Goal: Transaction & Acquisition: Purchase product/service

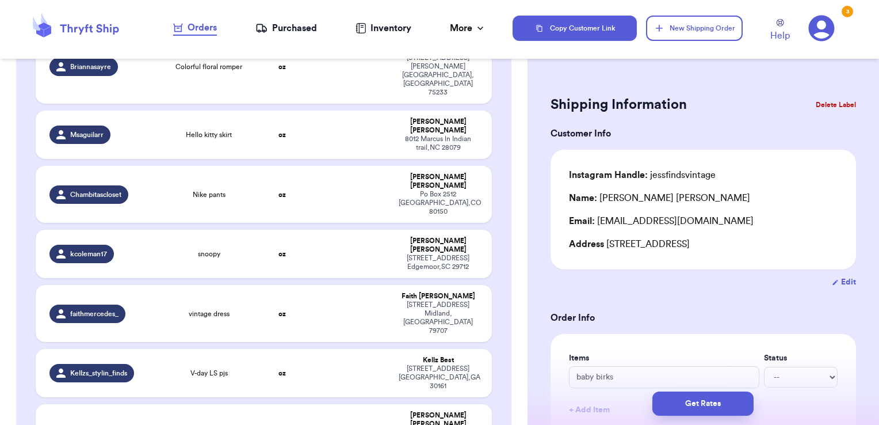
scroll to position [1948, 0]
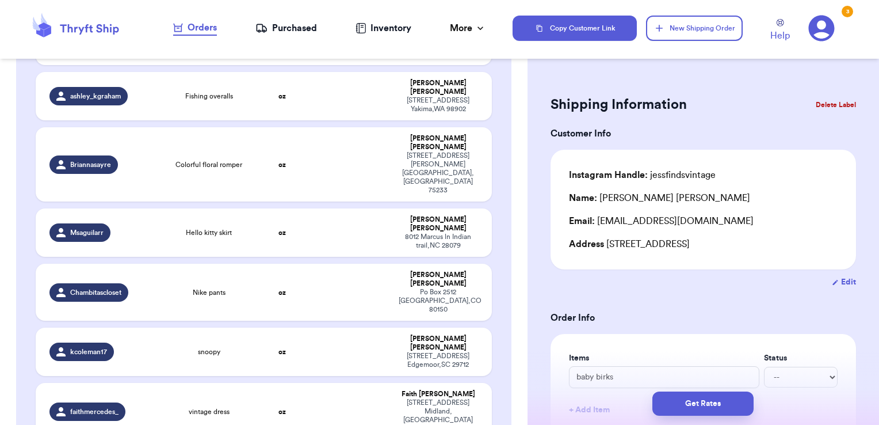
checkbox input "true"
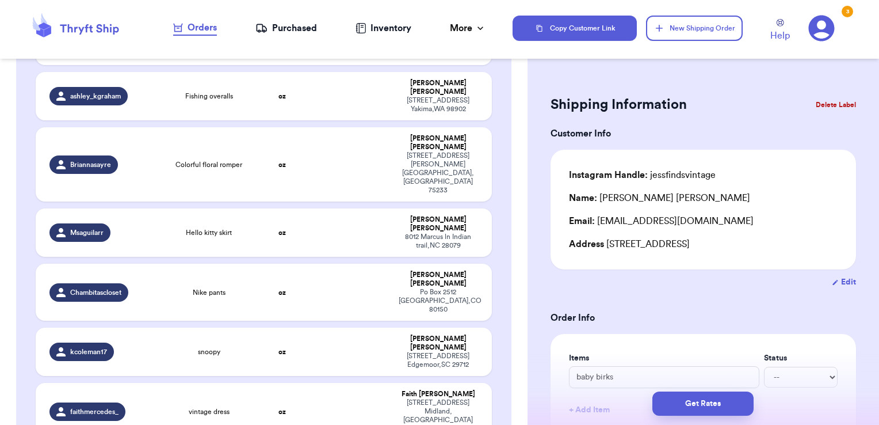
checkbox input "true"
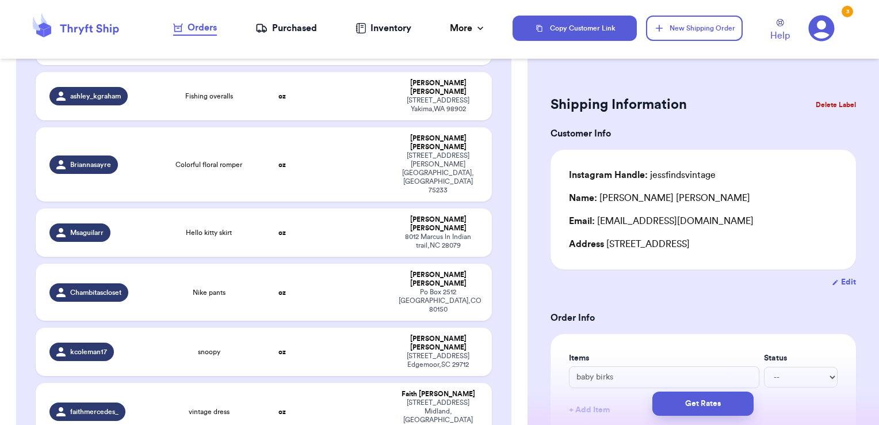
checkbox input "false"
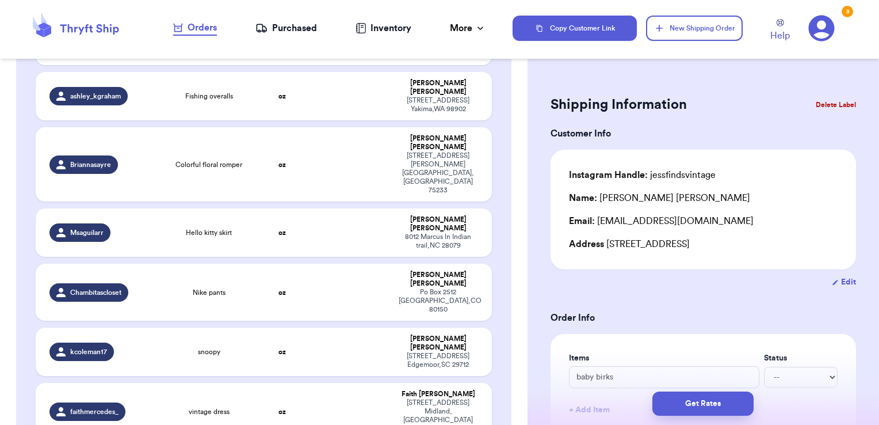
checkbox input "false"
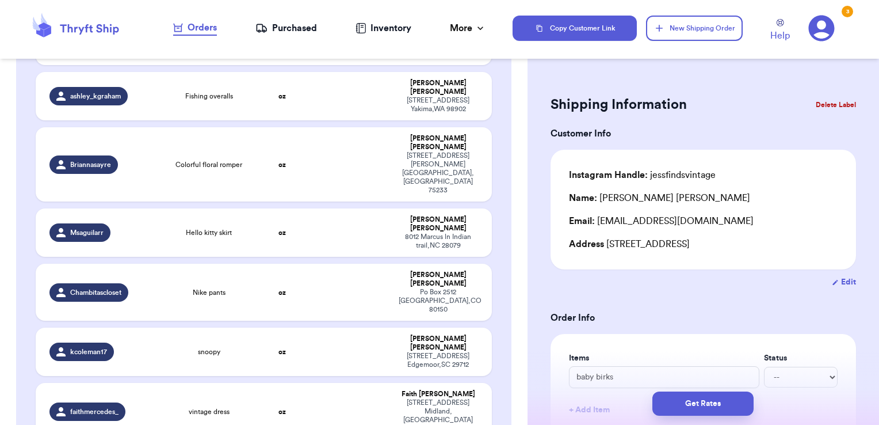
checkbox input "false"
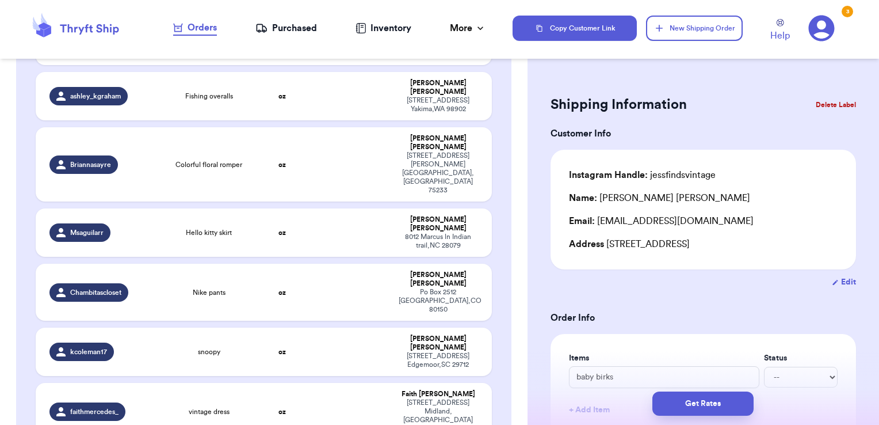
checkbox input "false"
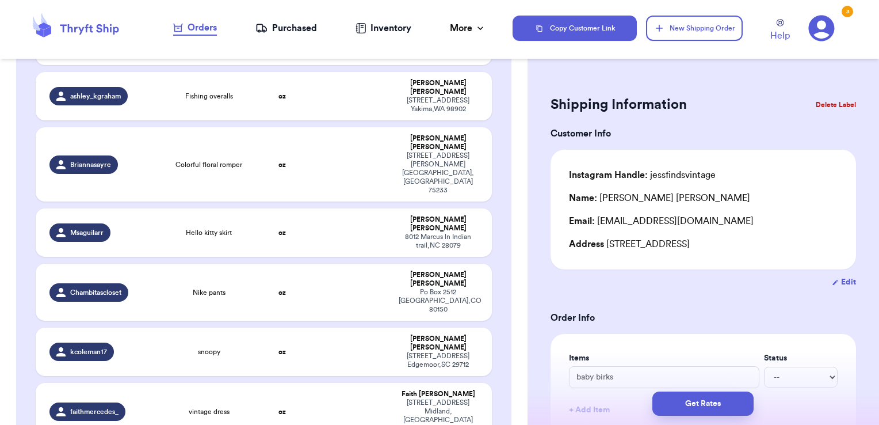
checkbox input "false"
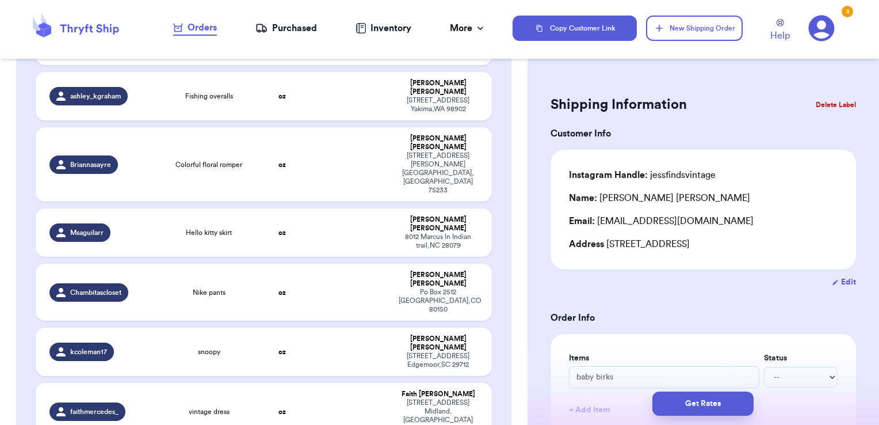
checkbox input "false"
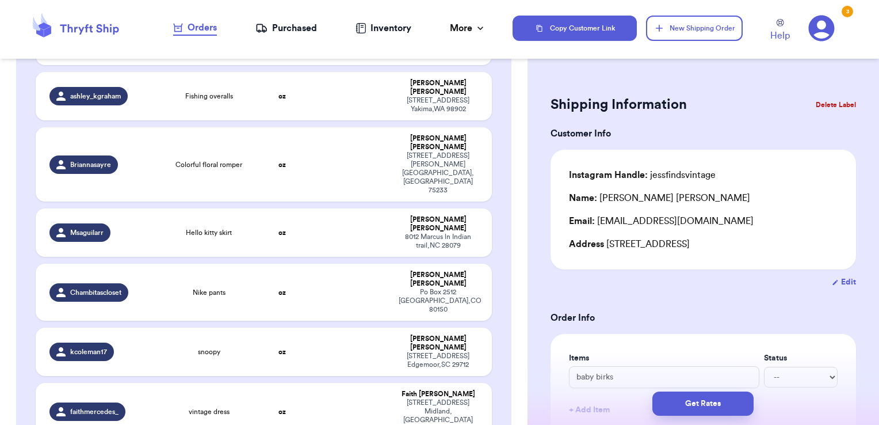
checkbox input "false"
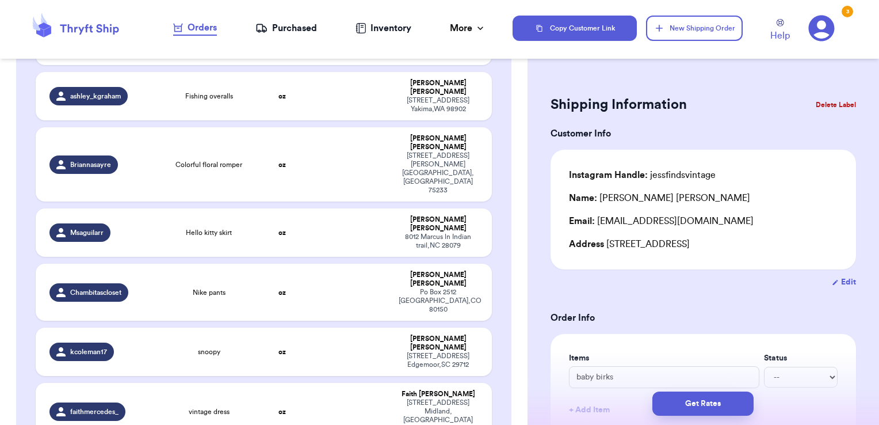
checkbox input "false"
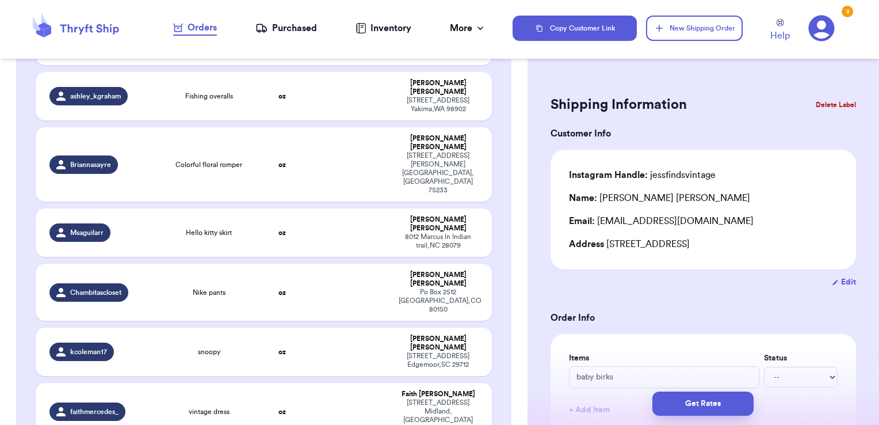
checkbox input "false"
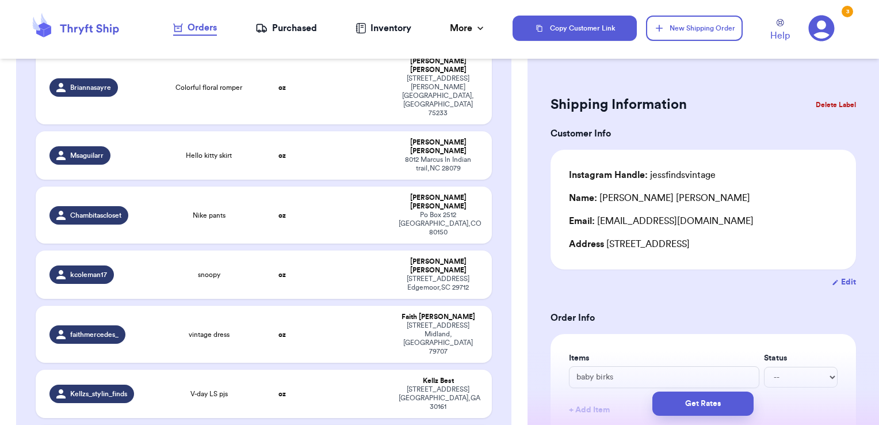
checkbox input "true"
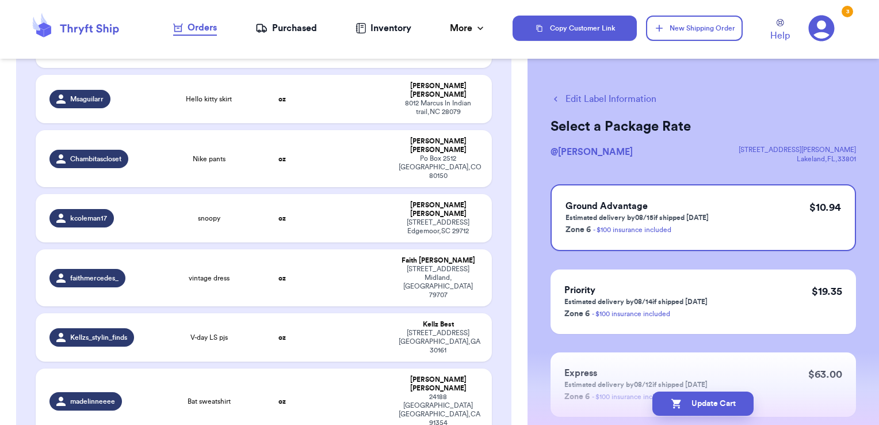
scroll to position [2079, 0]
checkbox input "true"
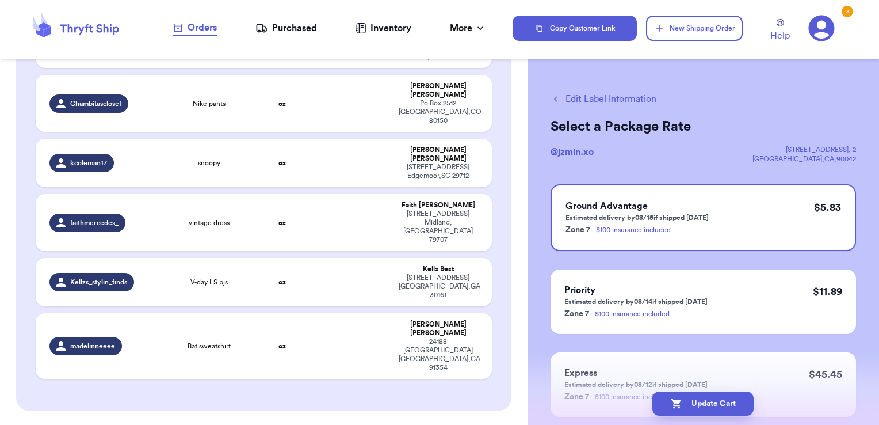
scroll to position [2139, 0]
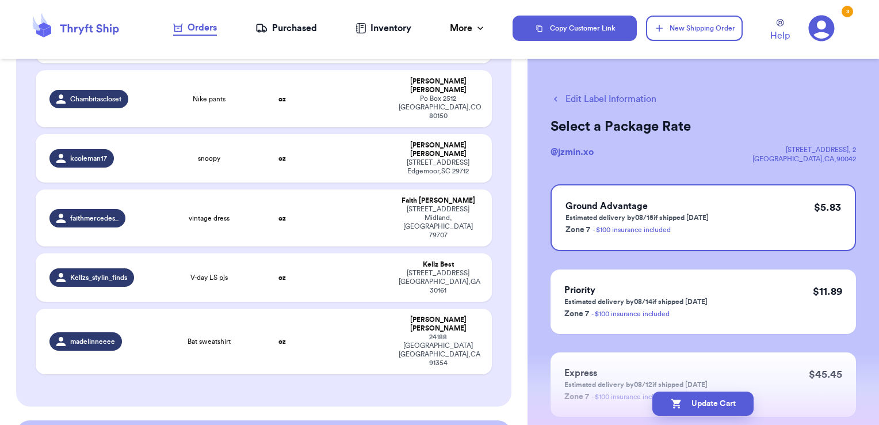
checkbox input "true"
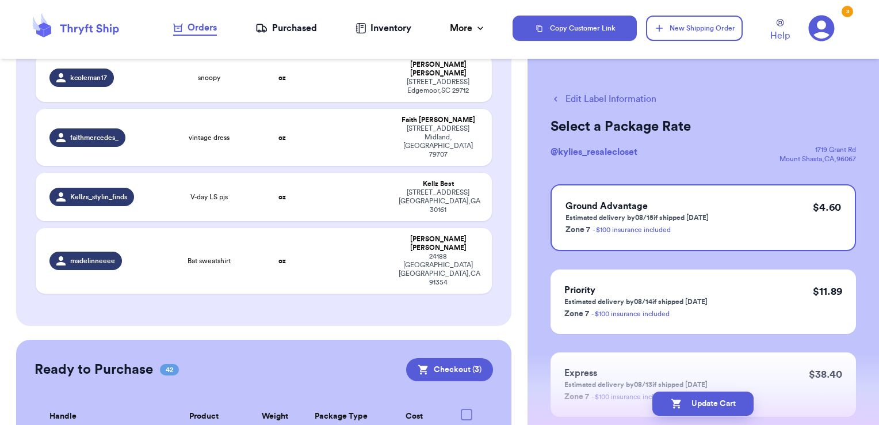
scroll to position [2219, 0]
checkbox input "true"
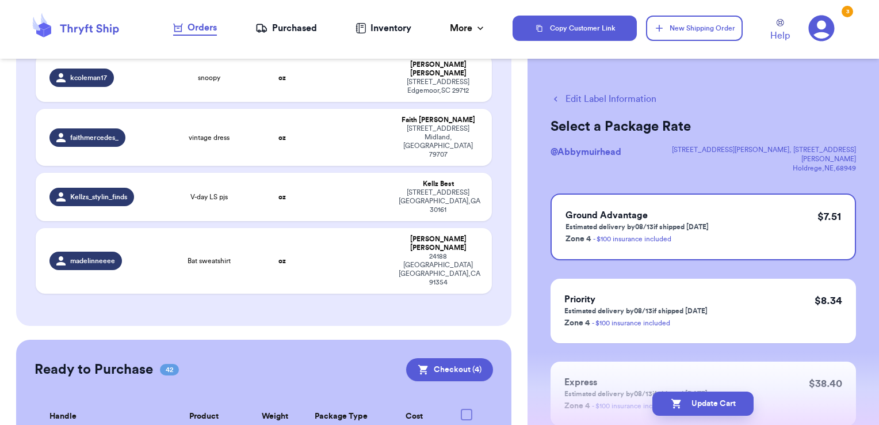
checkbox input "true"
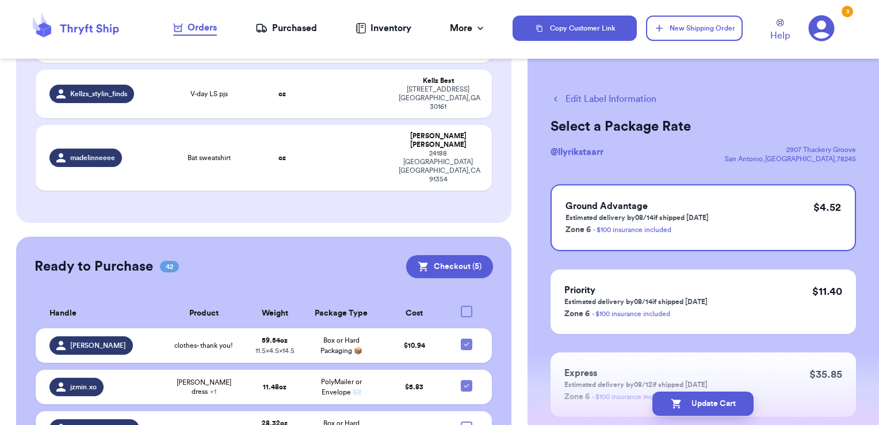
scroll to position [2323, 0]
checkbox input "true"
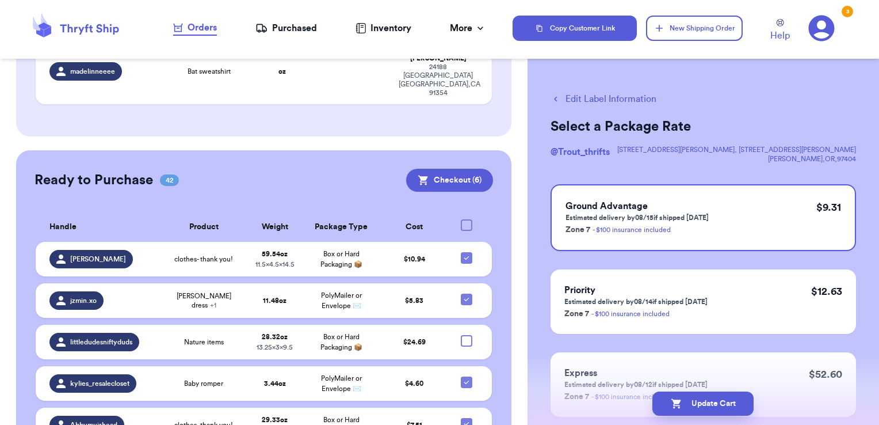
scroll to position [2413, 0]
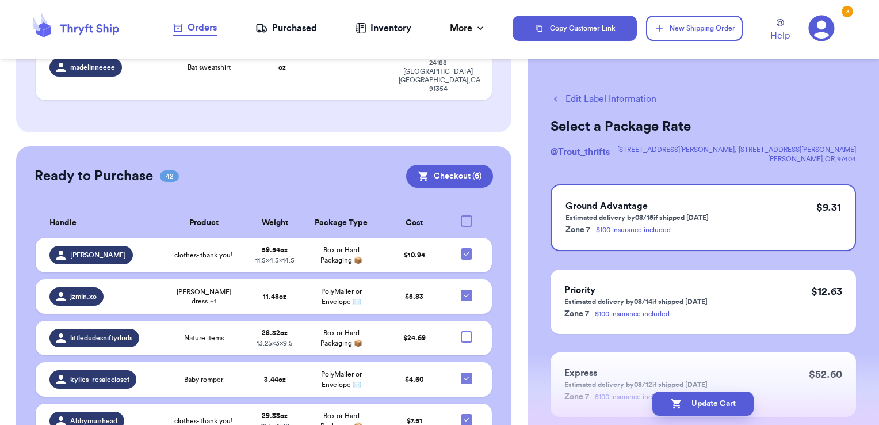
checkbox input "true"
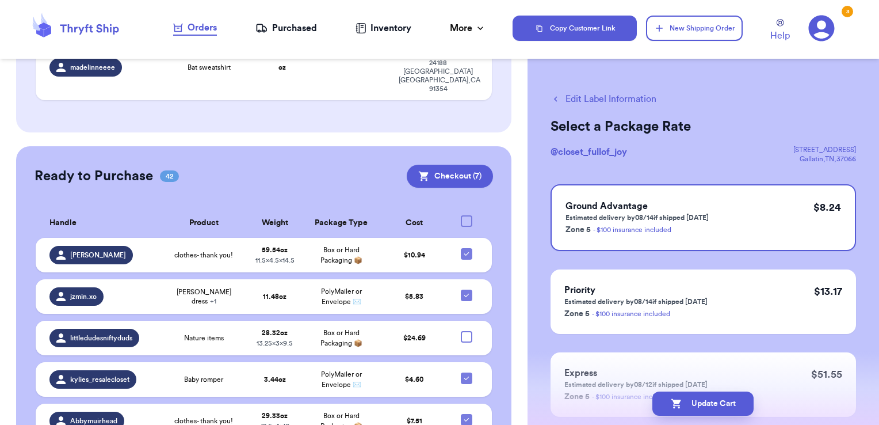
checkbox input "true"
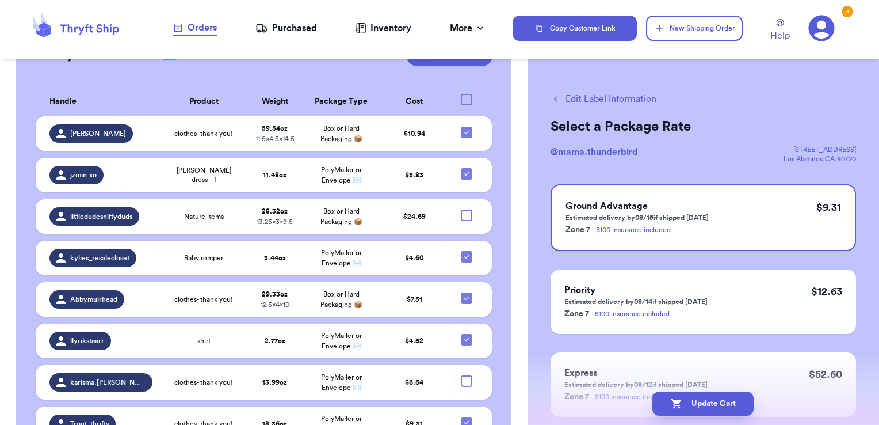
scroll to position [2535, 0]
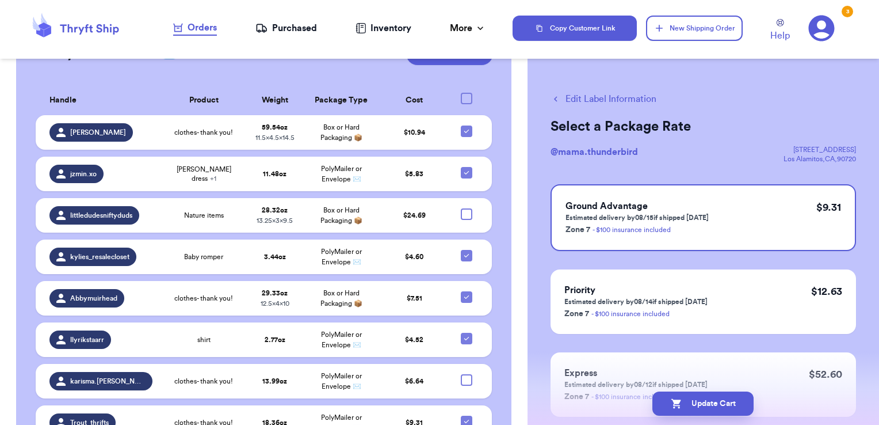
checkbox input "true"
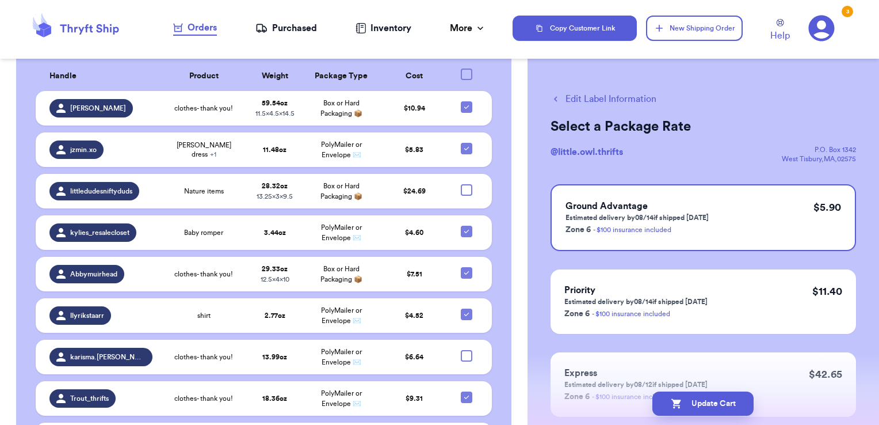
checkbox input "true"
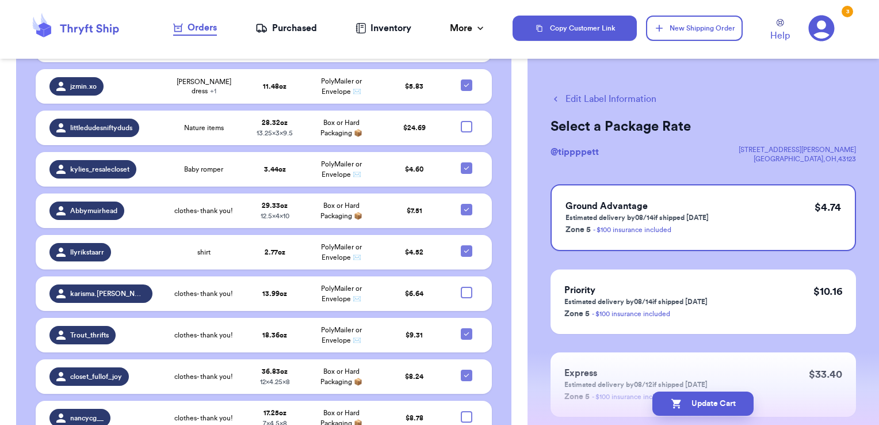
scroll to position [2624, 0]
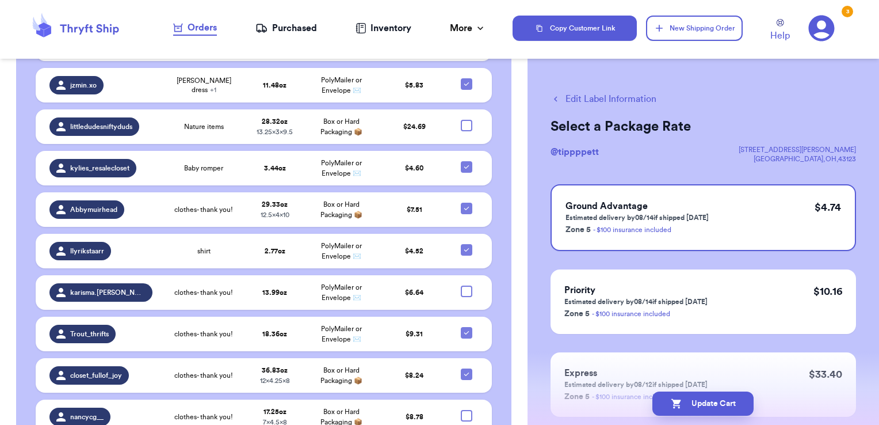
checkbox input "true"
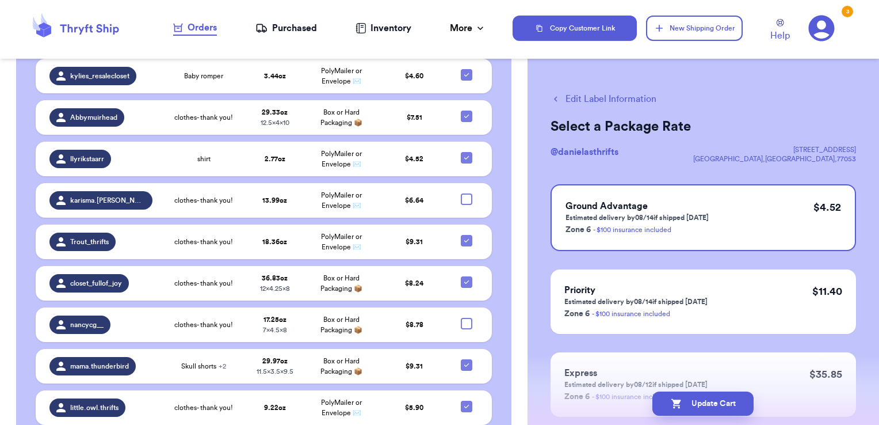
scroll to position [2730, 0]
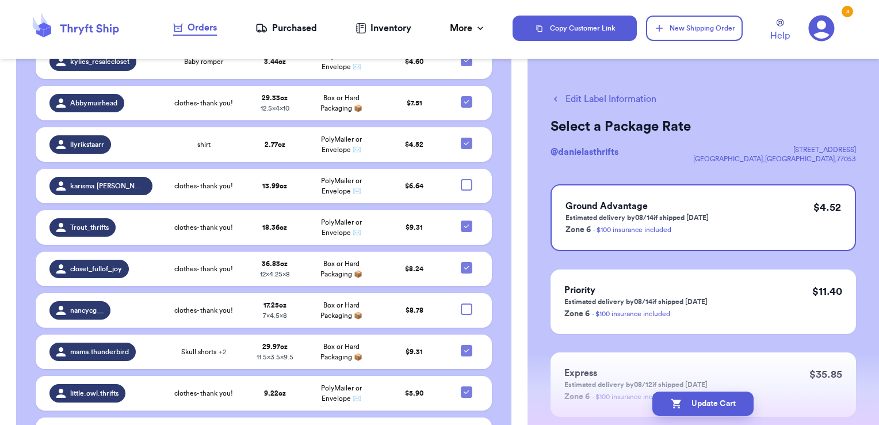
checkbox input "true"
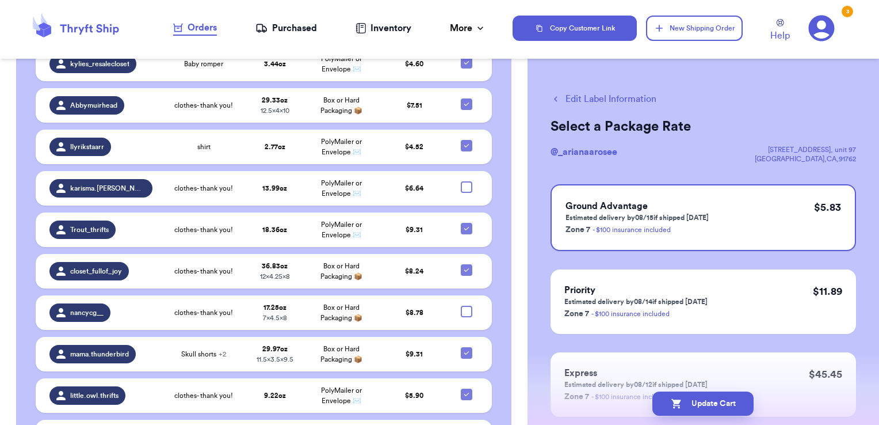
checkbox input "true"
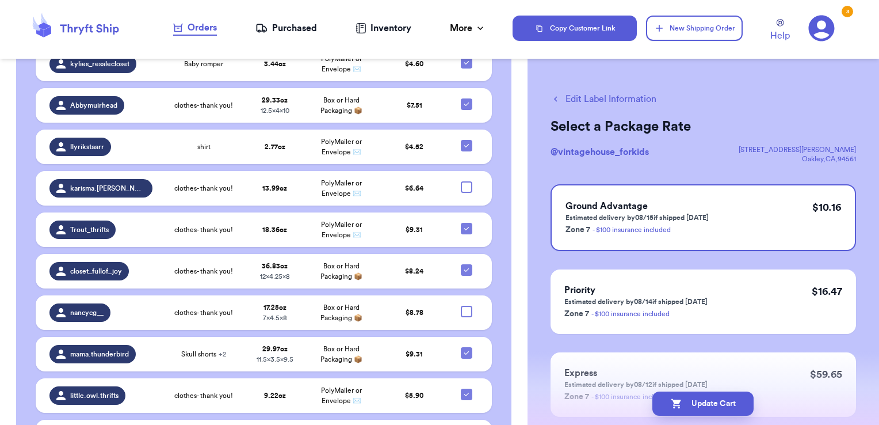
checkbox input "true"
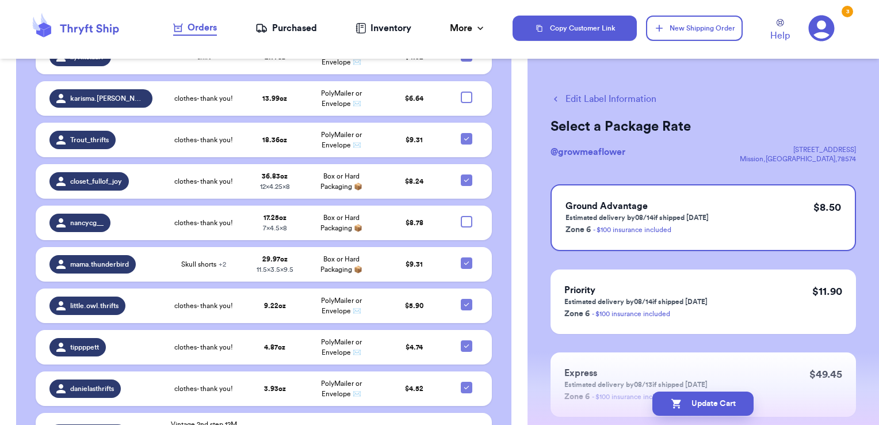
scroll to position [2847, 0]
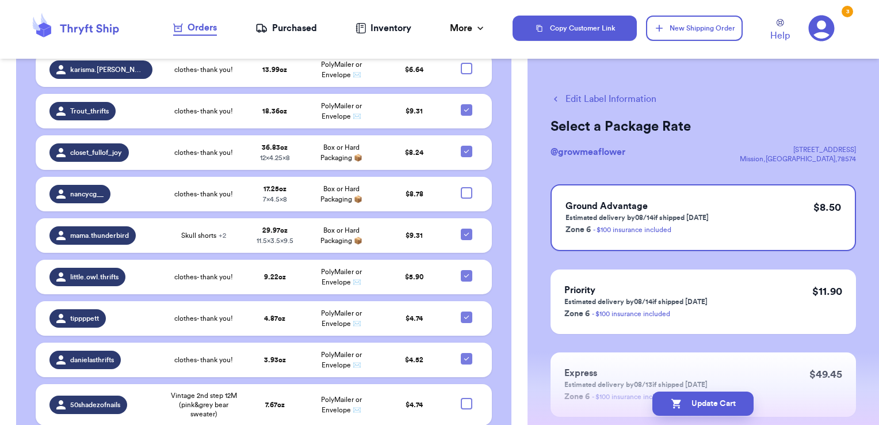
checkbox input "true"
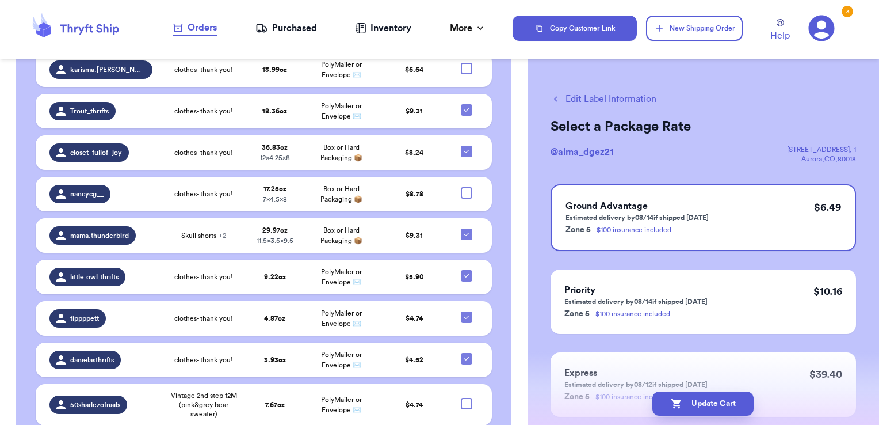
checkbox input "true"
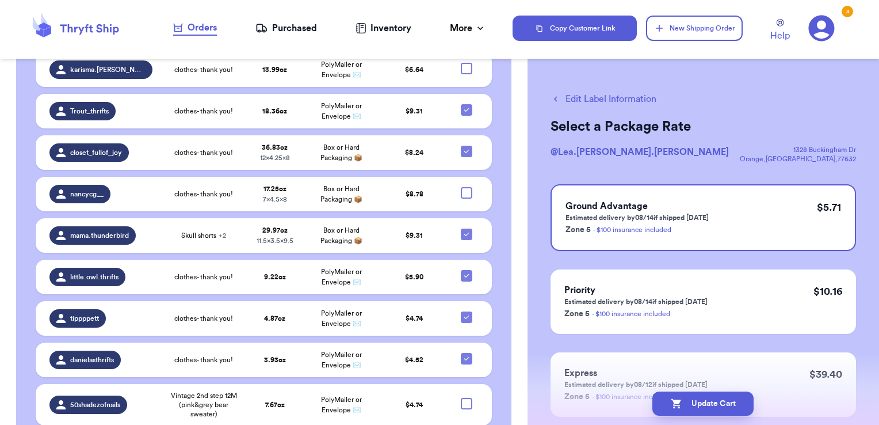
checkbox input "true"
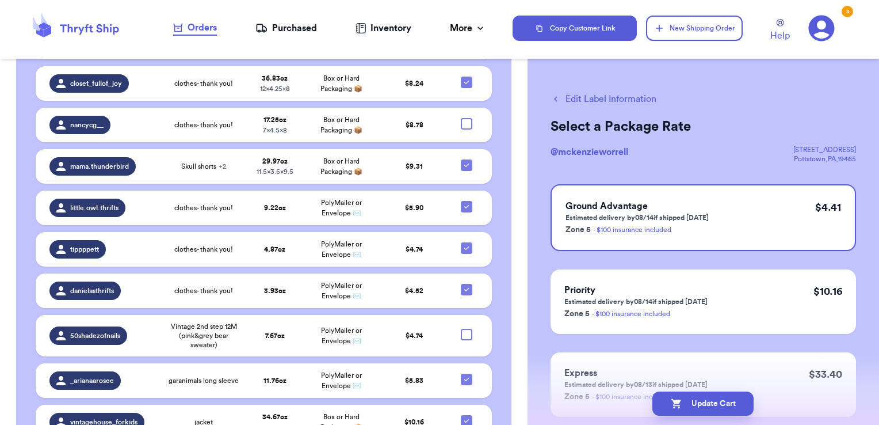
scroll to position [2934, 0]
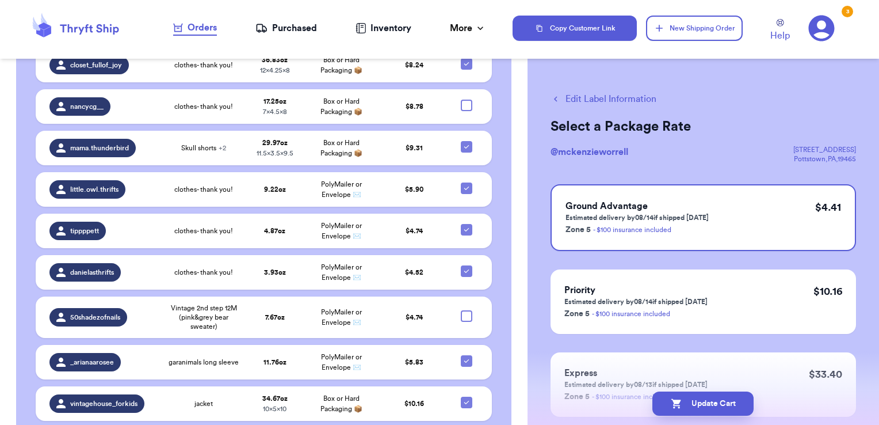
checkbox input "true"
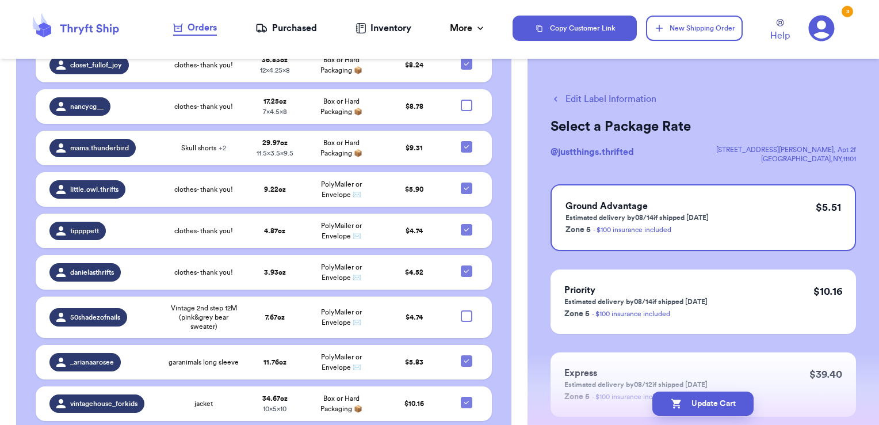
checkbox input "true"
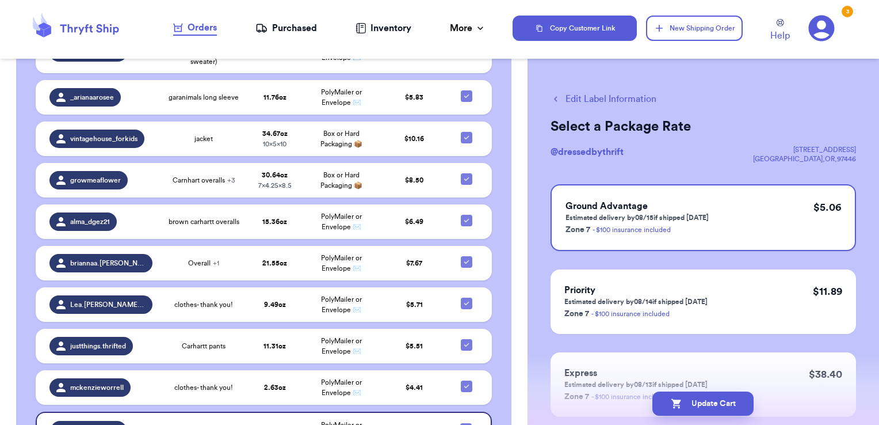
scroll to position [3198, 0]
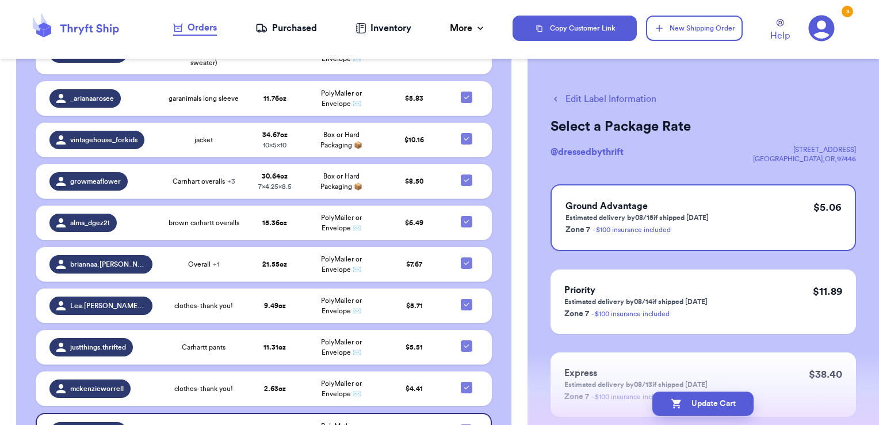
checkbox input "true"
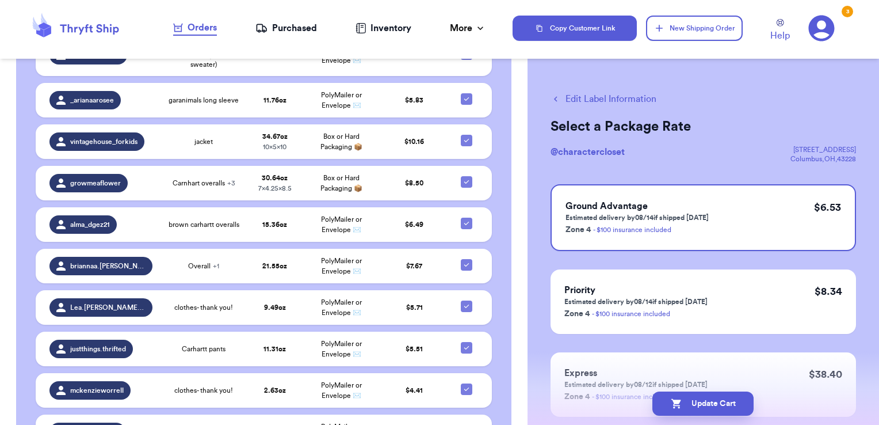
checkbox input "false"
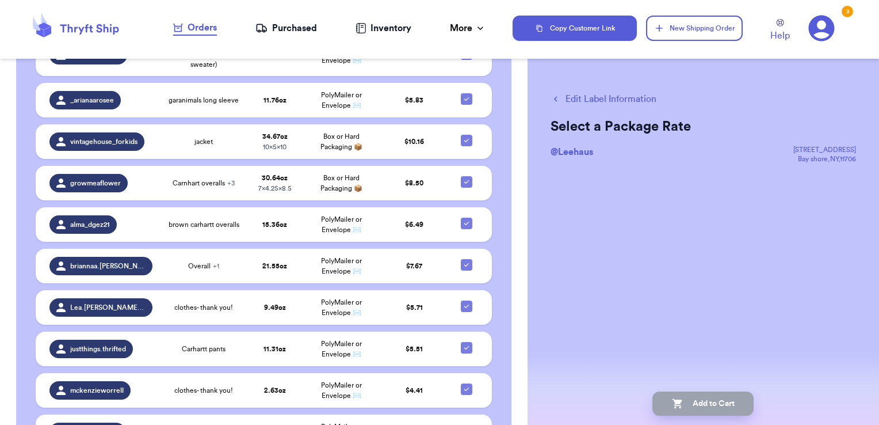
checkbox input "true"
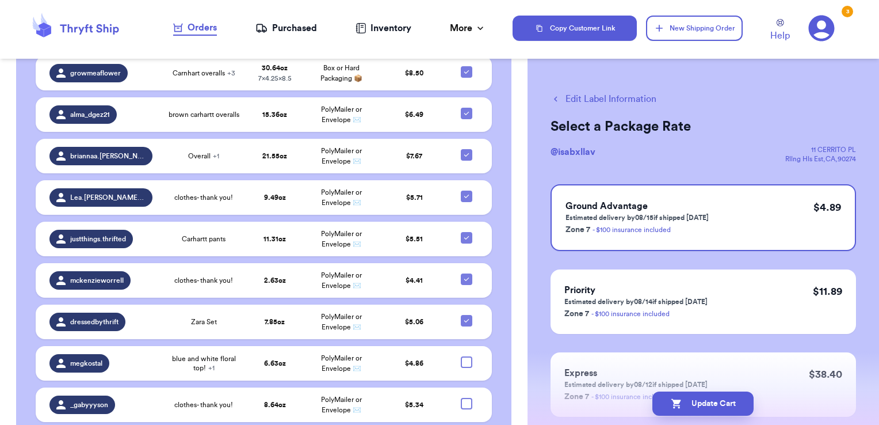
scroll to position [3307, 0]
checkbox input "true"
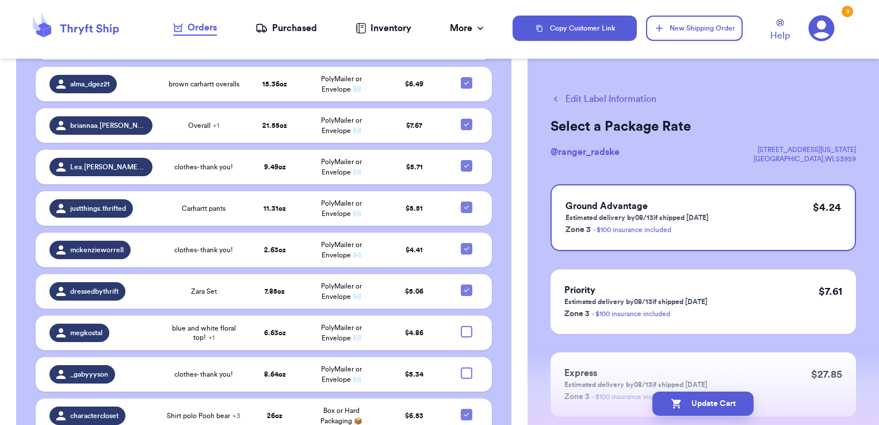
scroll to position [3349, 0]
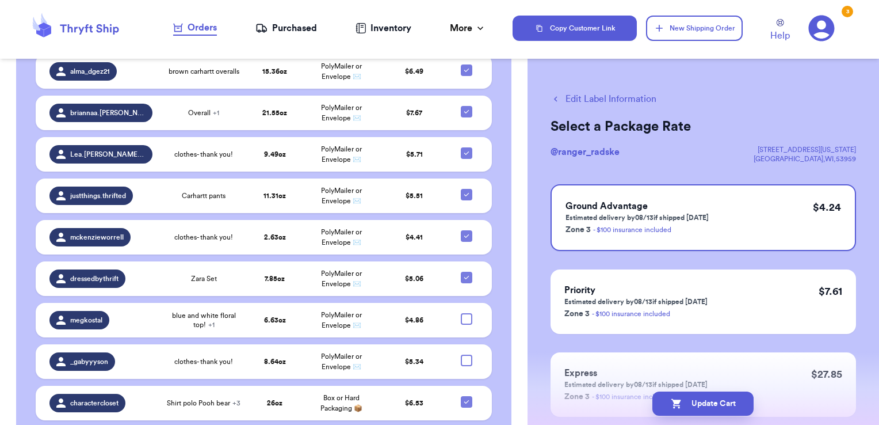
checkbox input "true"
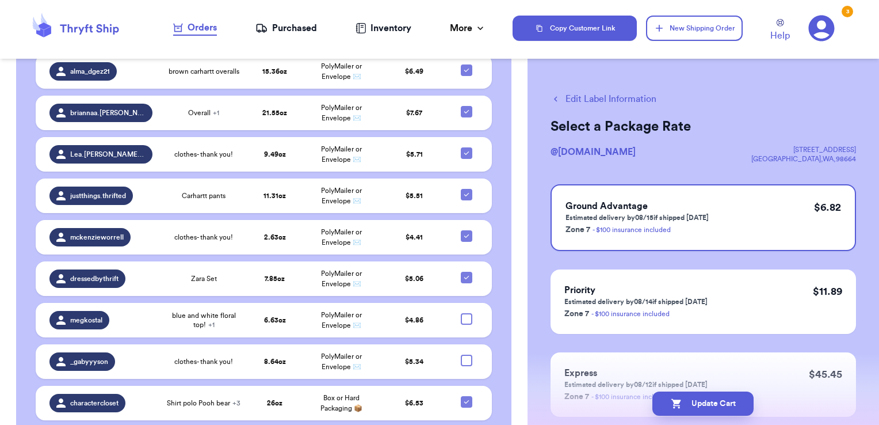
checkbox input "true"
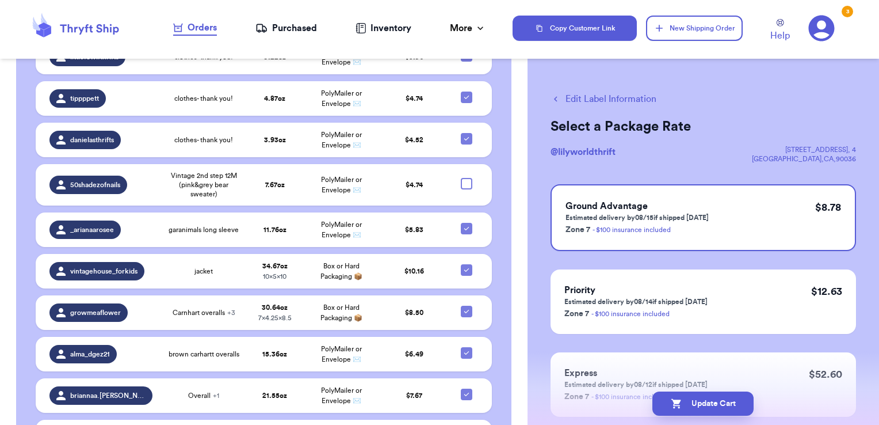
scroll to position [3066, 0]
checkbox input "true"
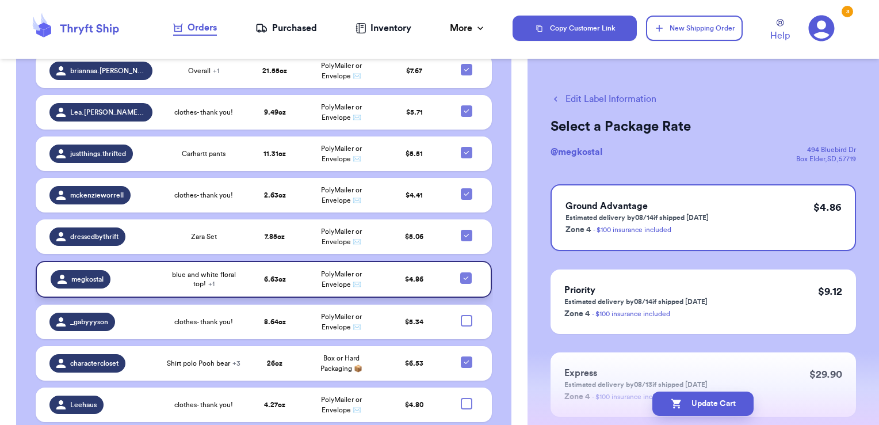
scroll to position [3392, 0]
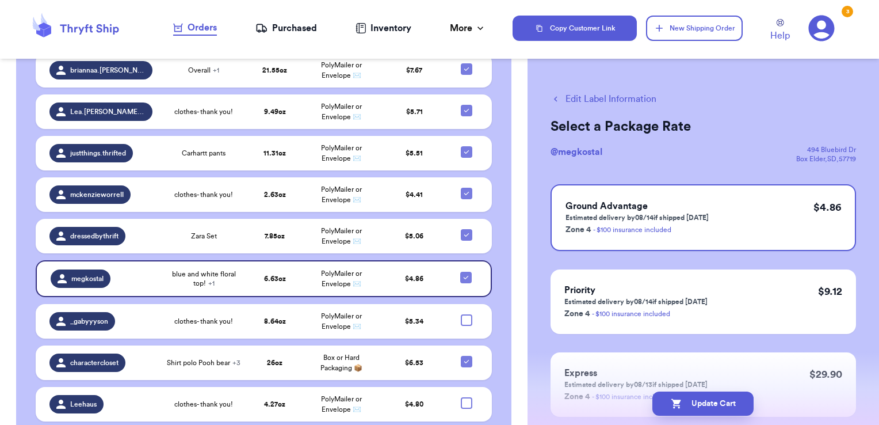
checkbox input "true"
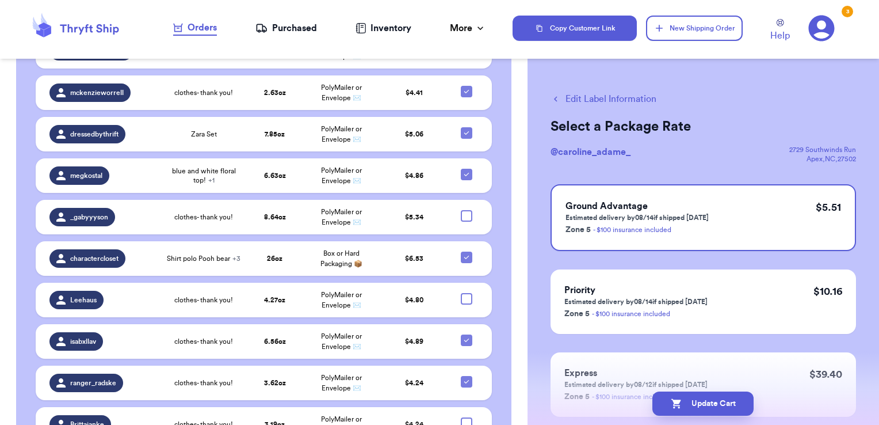
scroll to position [3494, 0]
checkbox input "true"
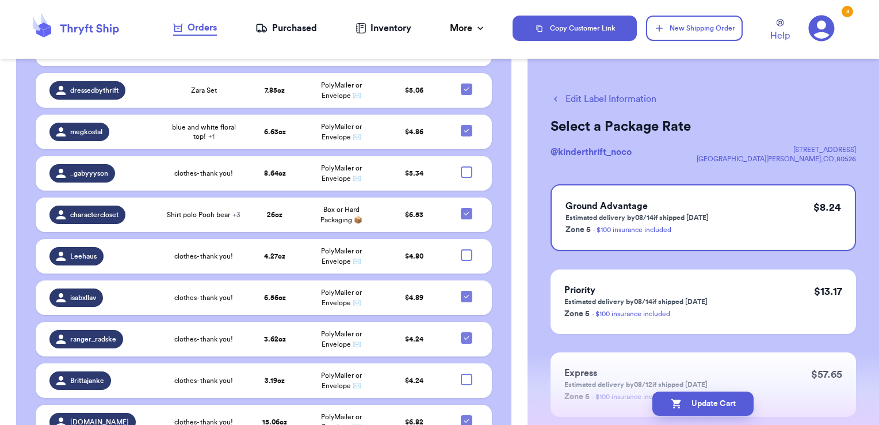
scroll to position [3538, 0]
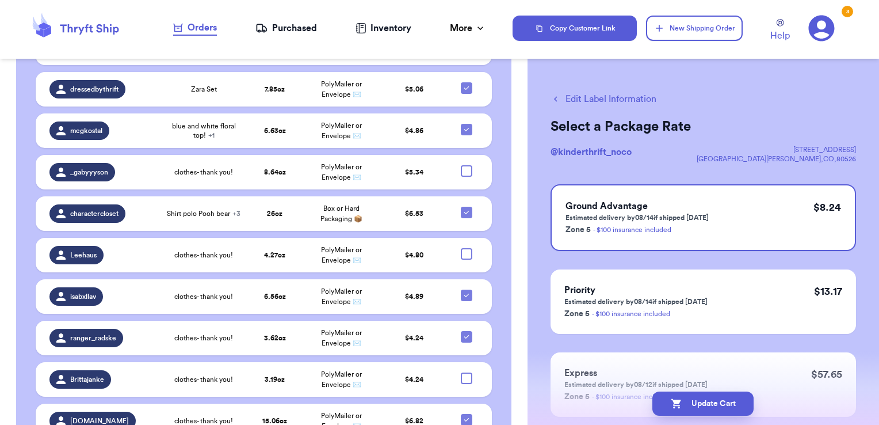
checkbox input "true"
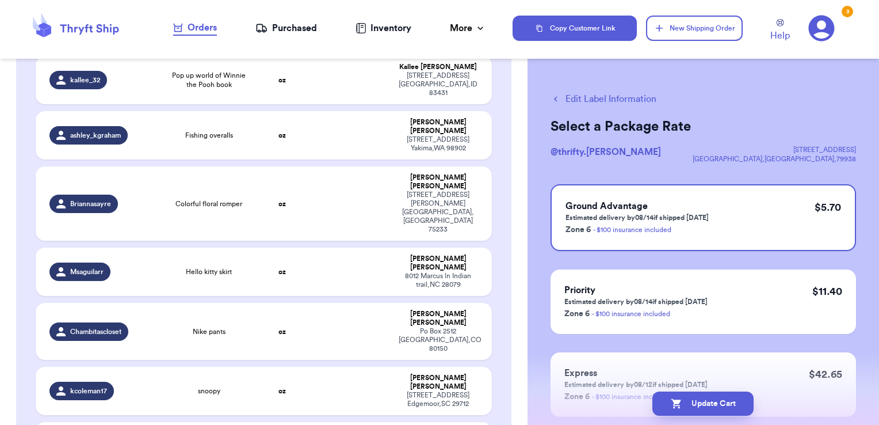
scroll to position [1899, 0]
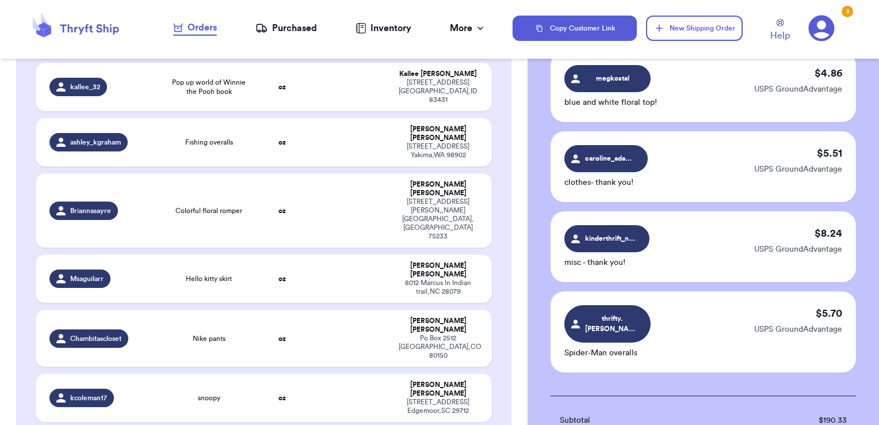
scroll to position [2348, 0]
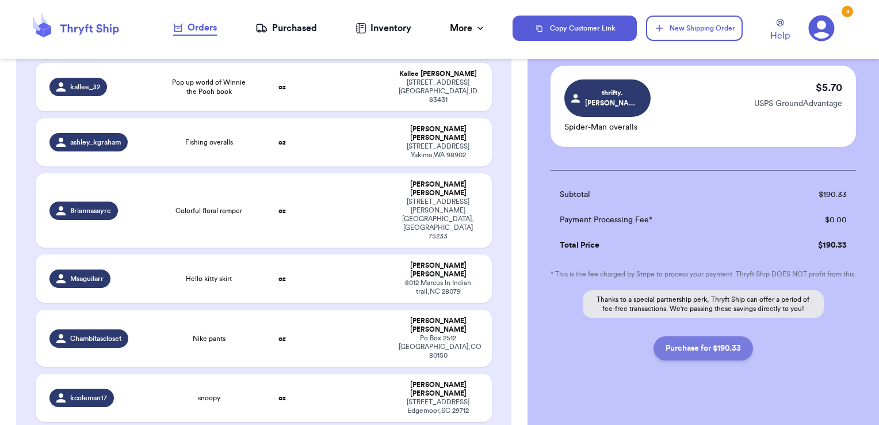
click at [712, 340] on button "Purchase for $190.33" at bounding box center [704, 348] width 100 height 24
checkbox input "false"
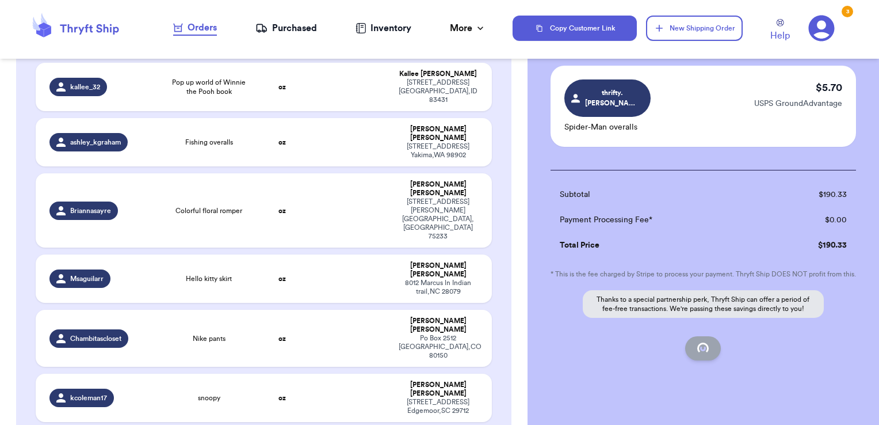
checkbox input "false"
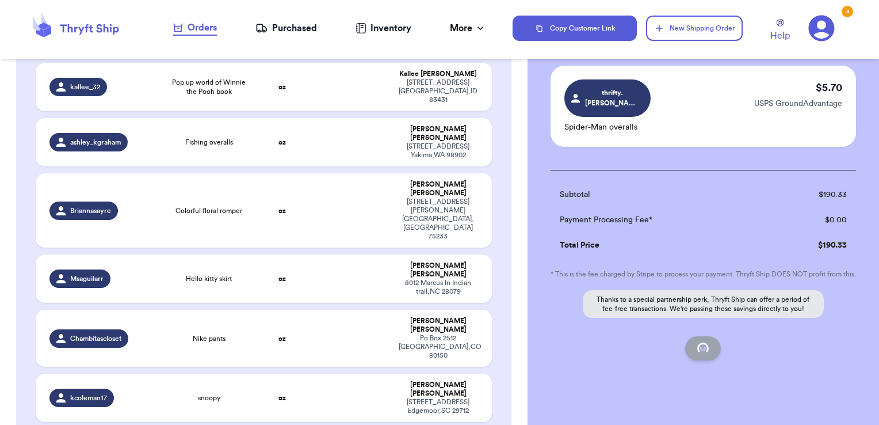
checkbox input "false"
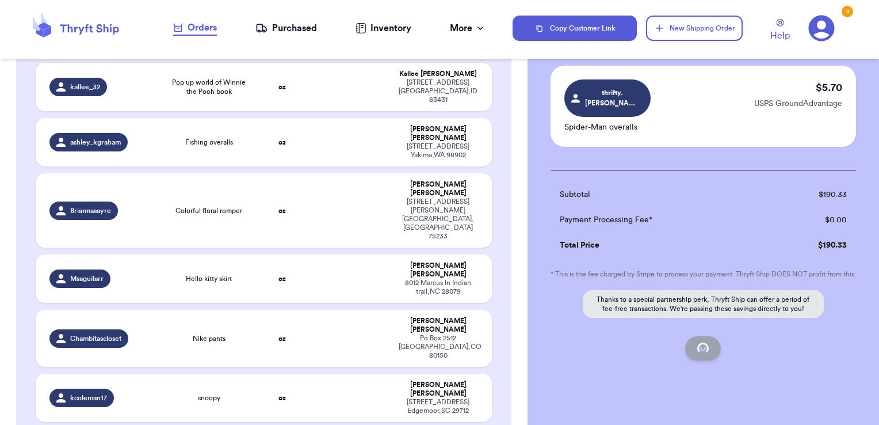
checkbox input "false"
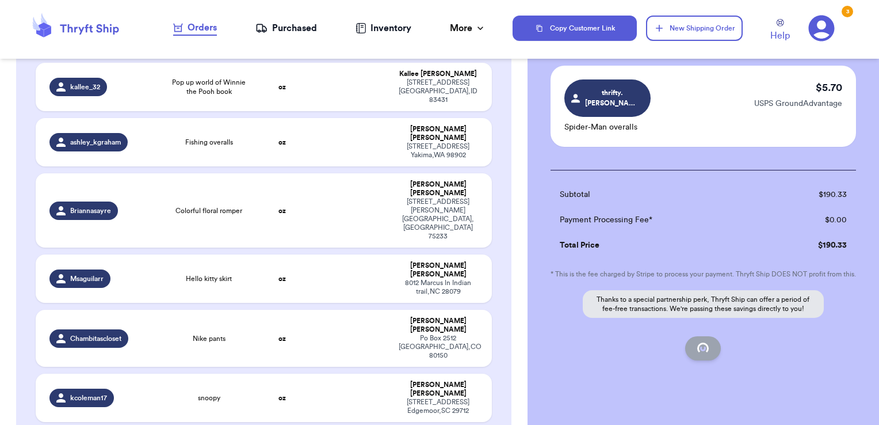
checkbox input "false"
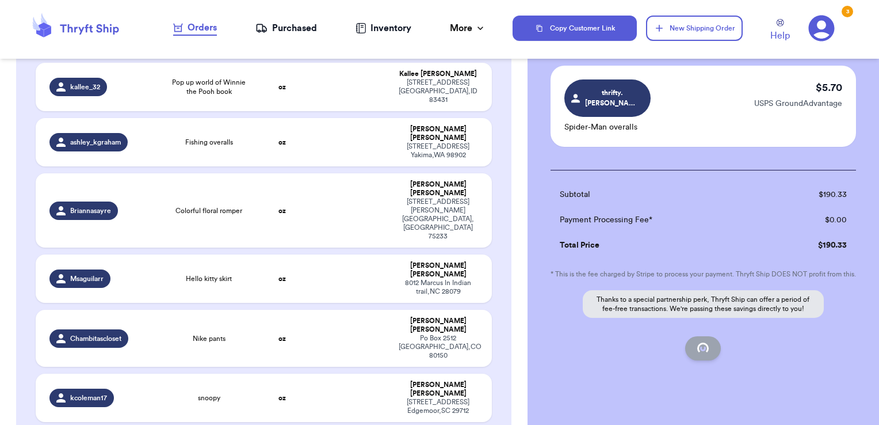
checkbox input "false"
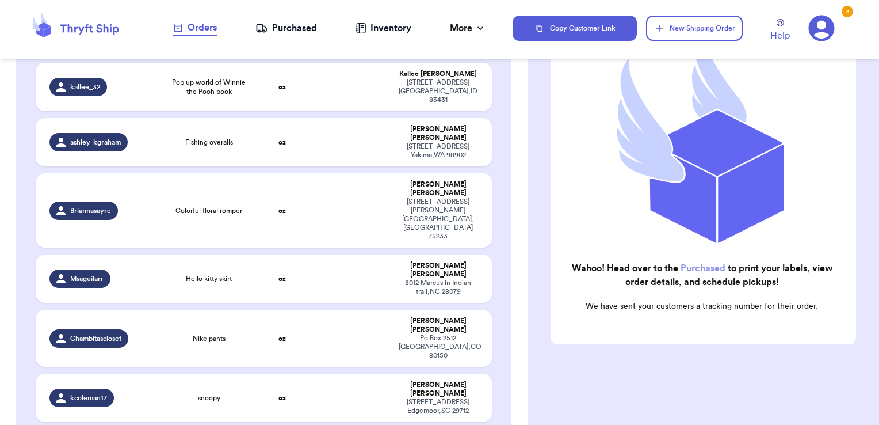
scroll to position [146, 0]
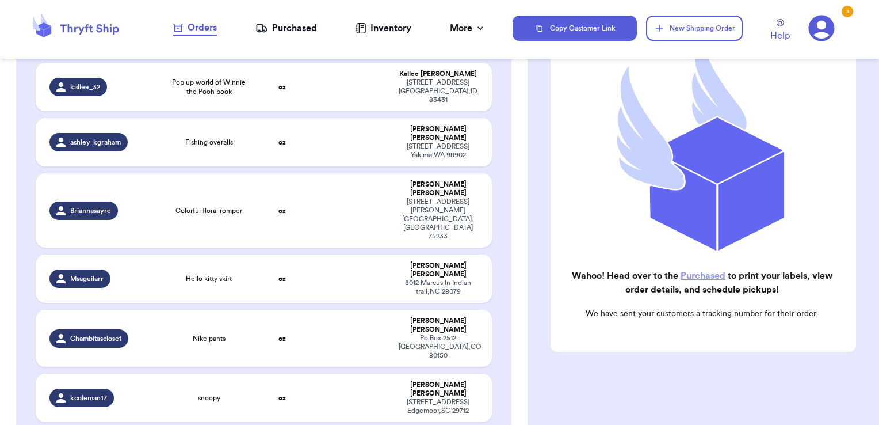
click at [295, 30] on div "Purchased" at bounding box center [287, 28] width 62 height 14
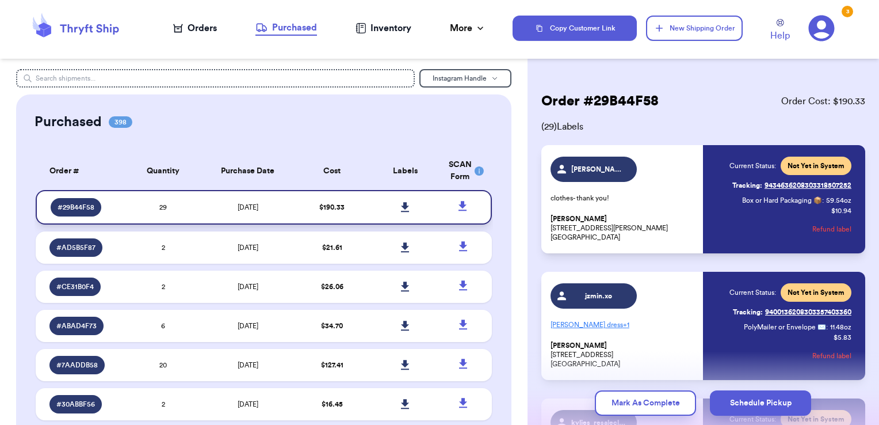
click at [401, 206] on icon at bounding box center [405, 207] width 8 height 10
